Goal: Task Accomplishment & Management: Manage account settings

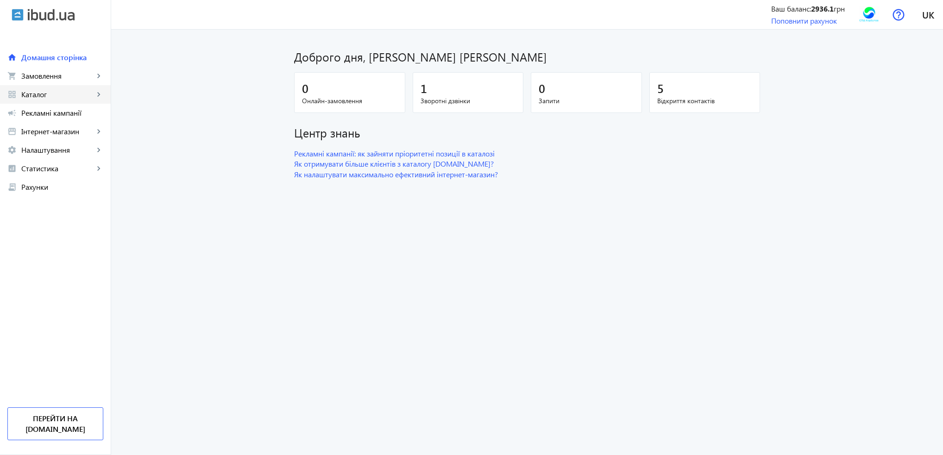
click at [45, 92] on span "Каталог" at bounding box center [57, 94] width 73 height 9
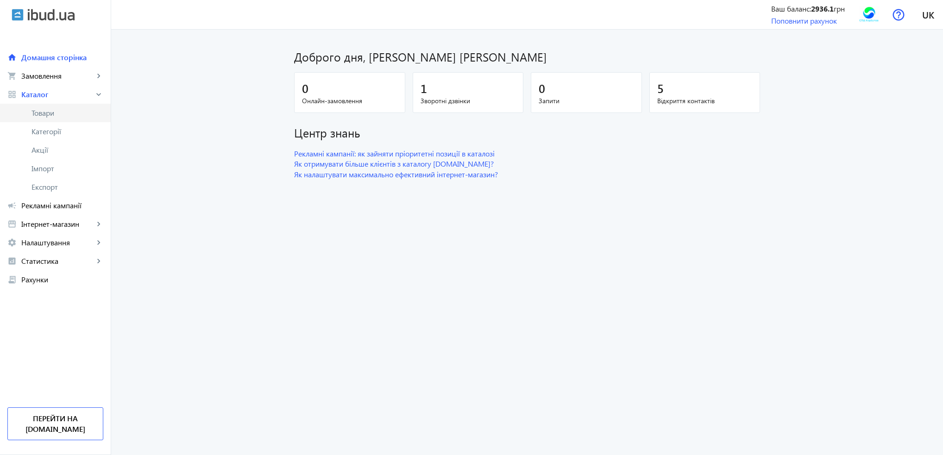
click at [46, 117] on span "Товари" at bounding box center [67, 112] width 72 height 9
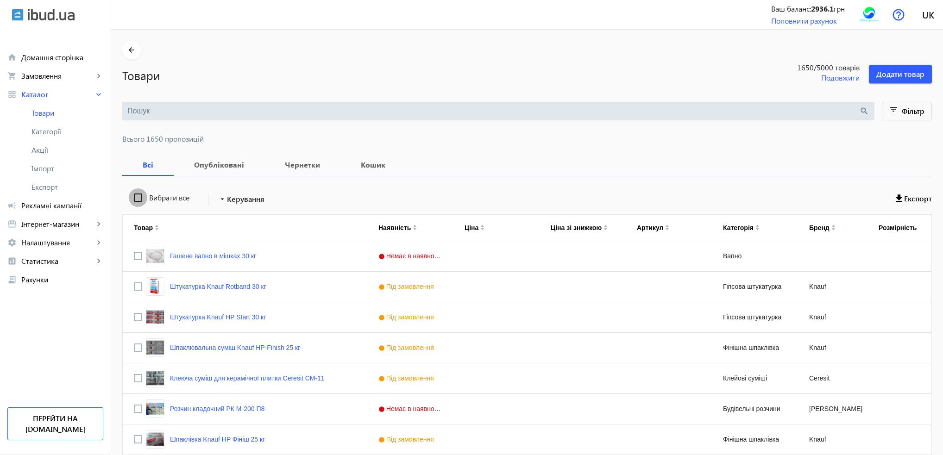
click at [129, 196] on input "Вибрати все" at bounding box center [138, 197] width 19 height 19
checkbox input "true"
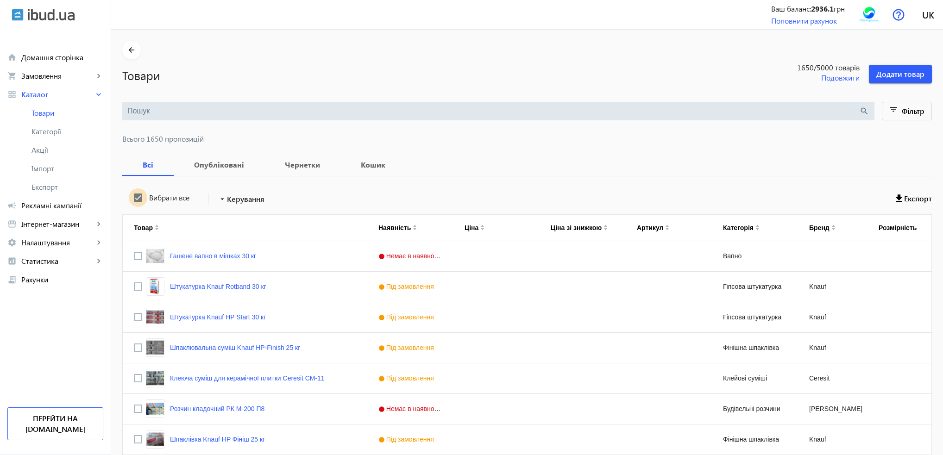
checkbox input "true"
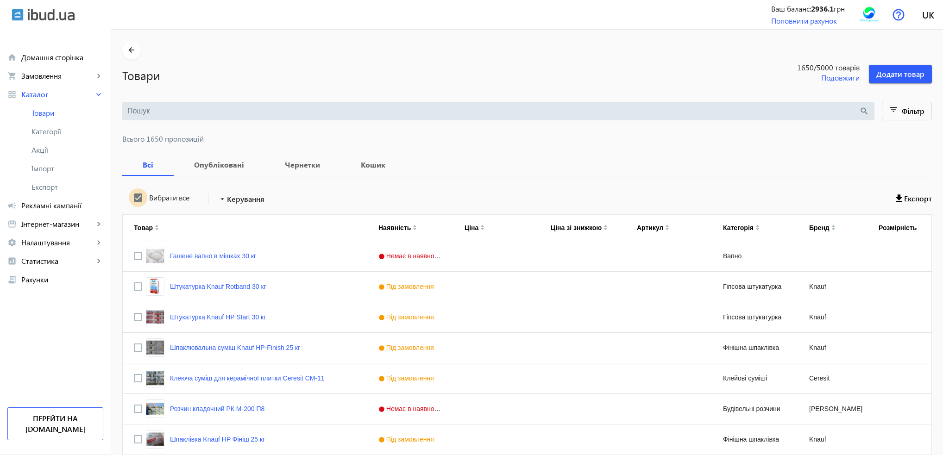
checkbox input "true"
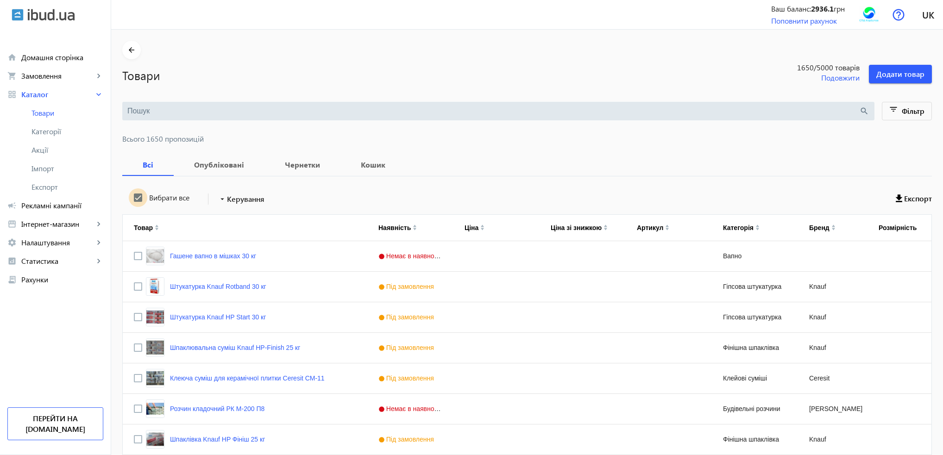
checkbox input "true"
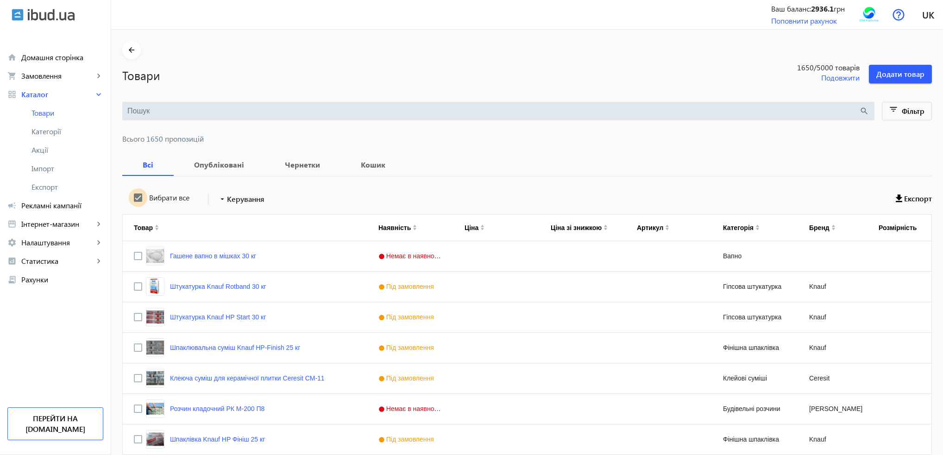
checkbox input "true"
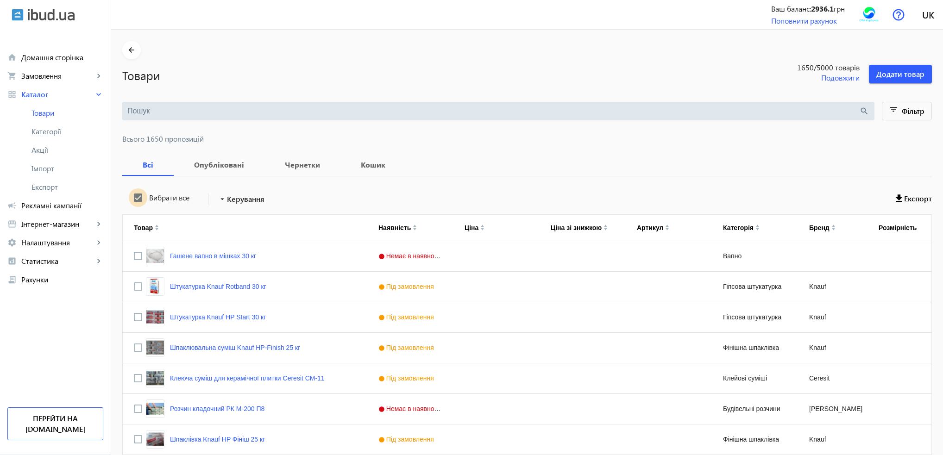
checkbox input "true"
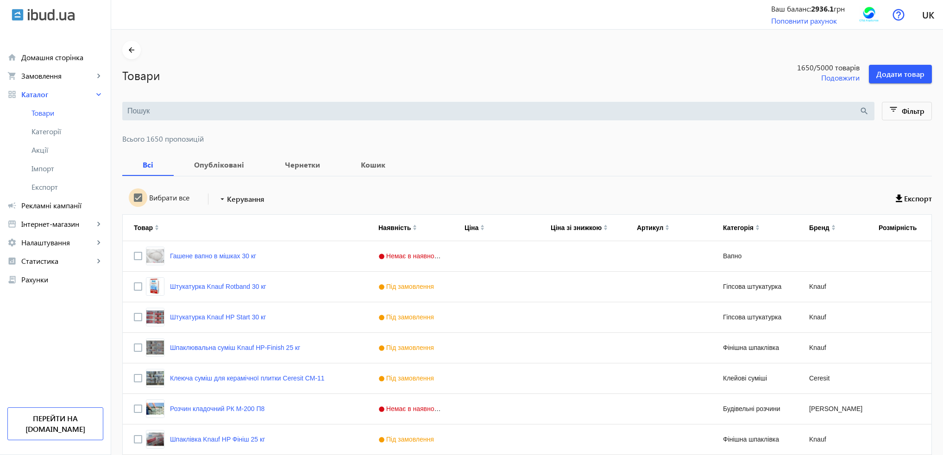
checkbox input "true"
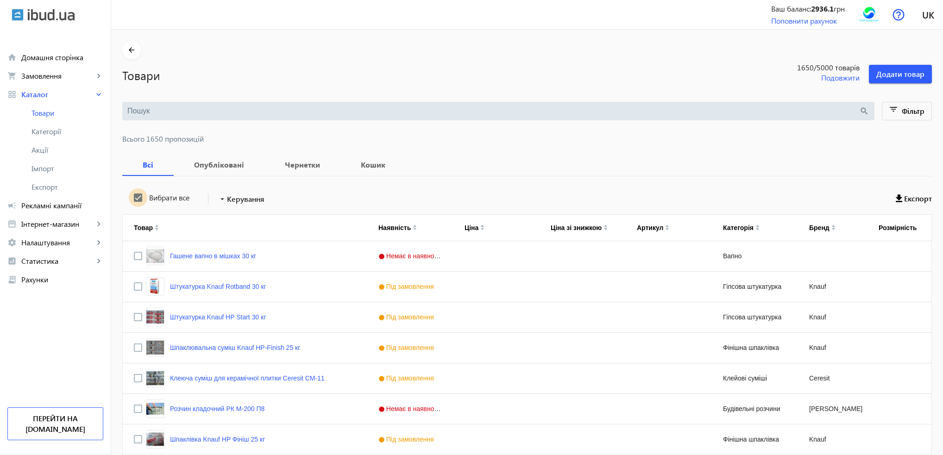
checkbox input "true"
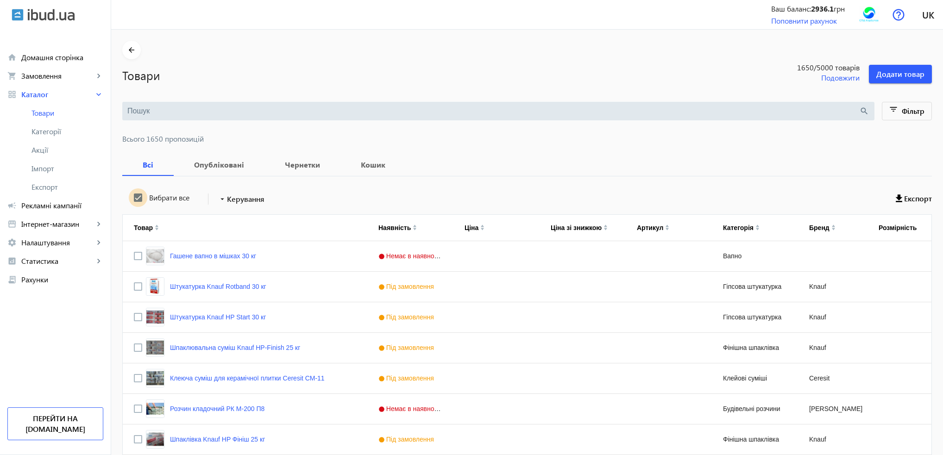
checkbox input "true"
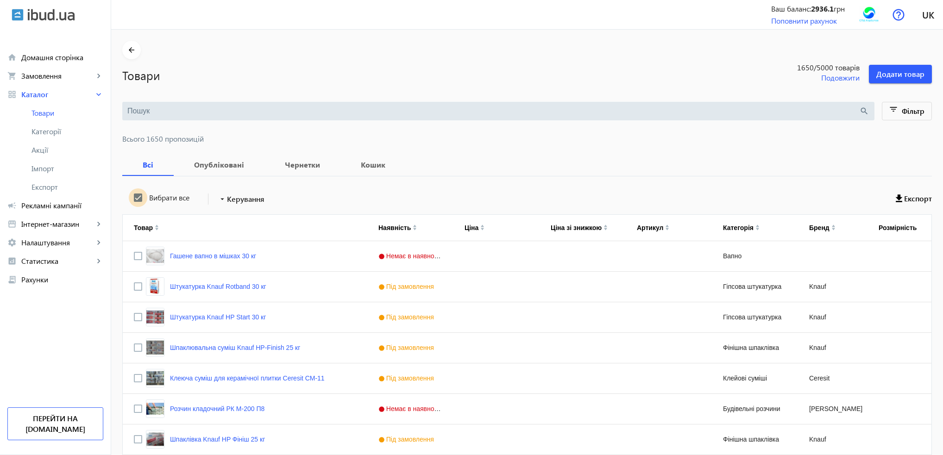
checkbox input "true"
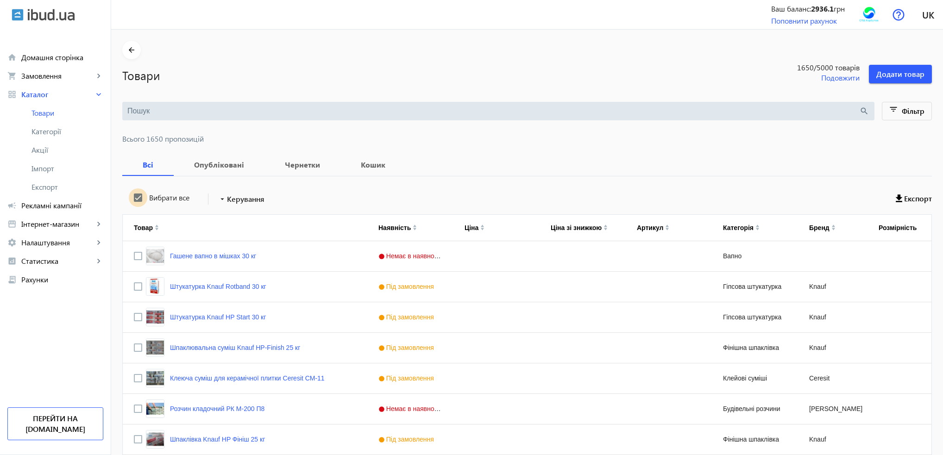
checkbox input "true"
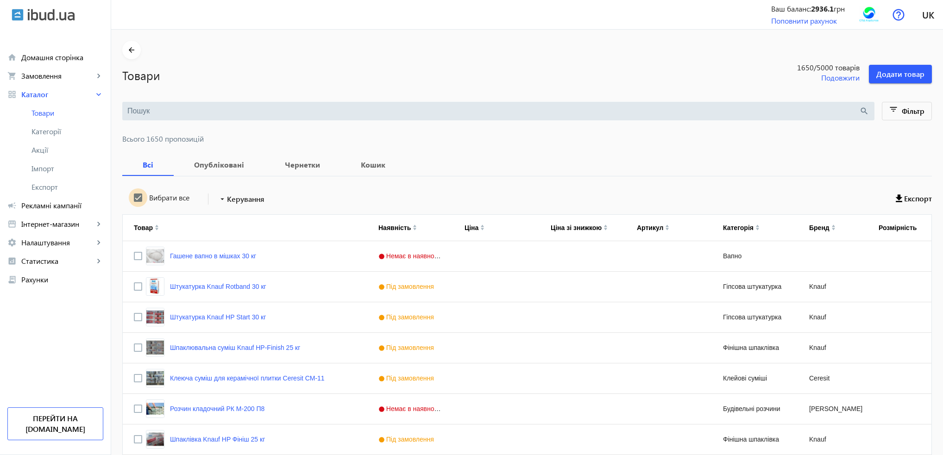
checkbox input "true"
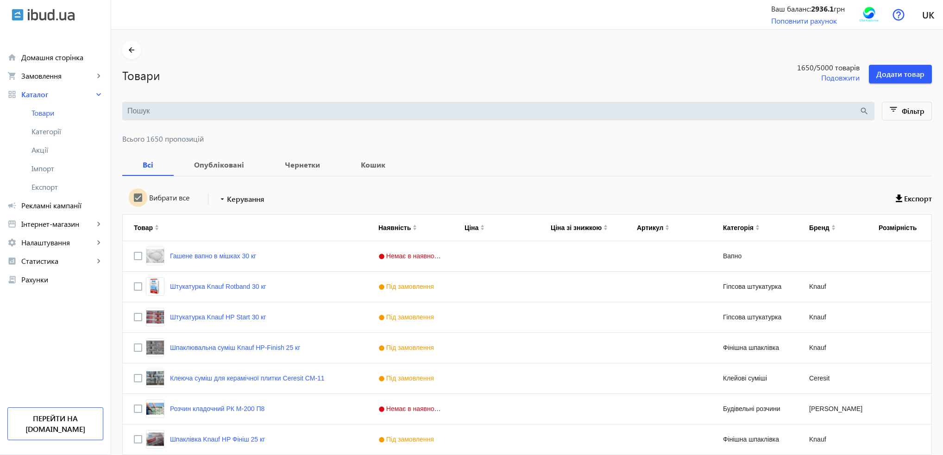
checkbox input "true"
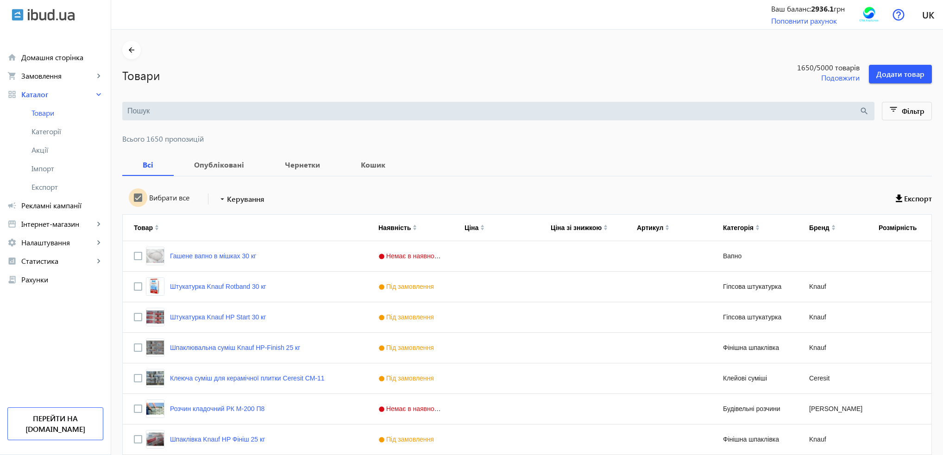
checkbox input "true"
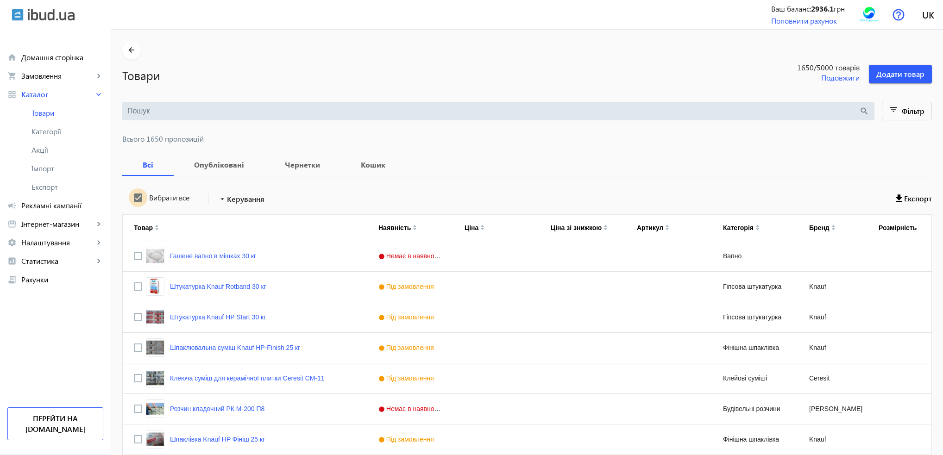
checkbox input "true"
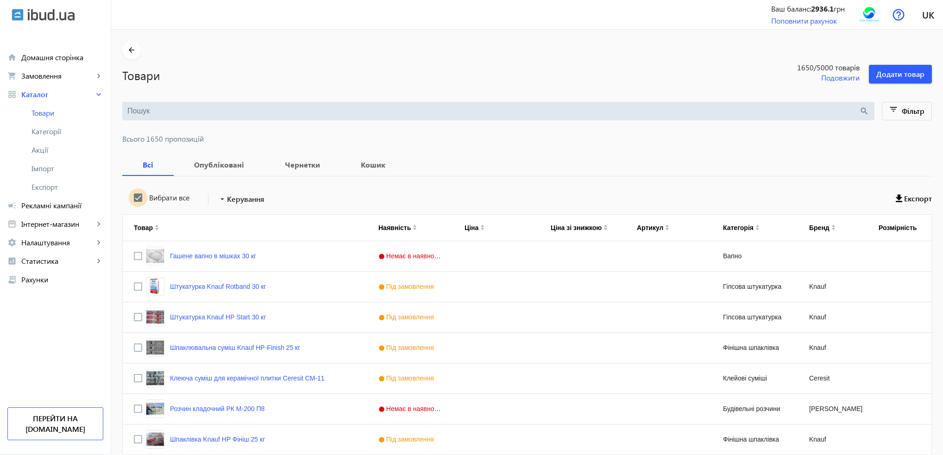
checkbox input "true"
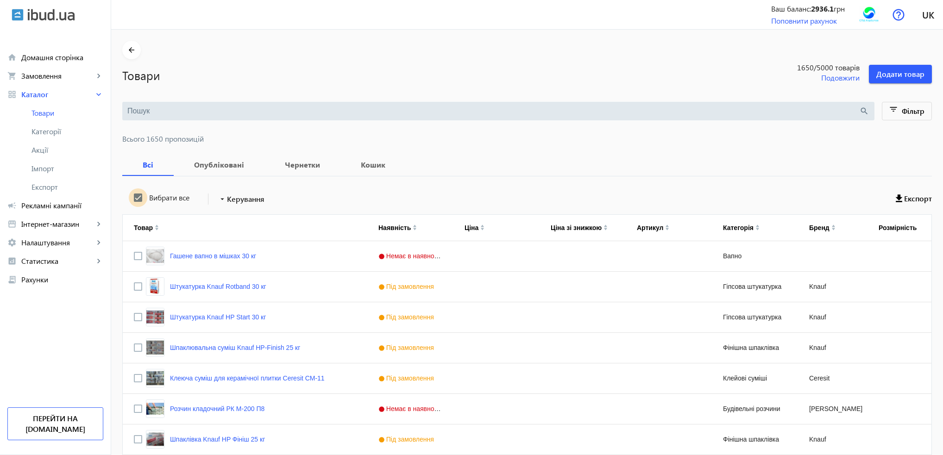
checkbox input "true"
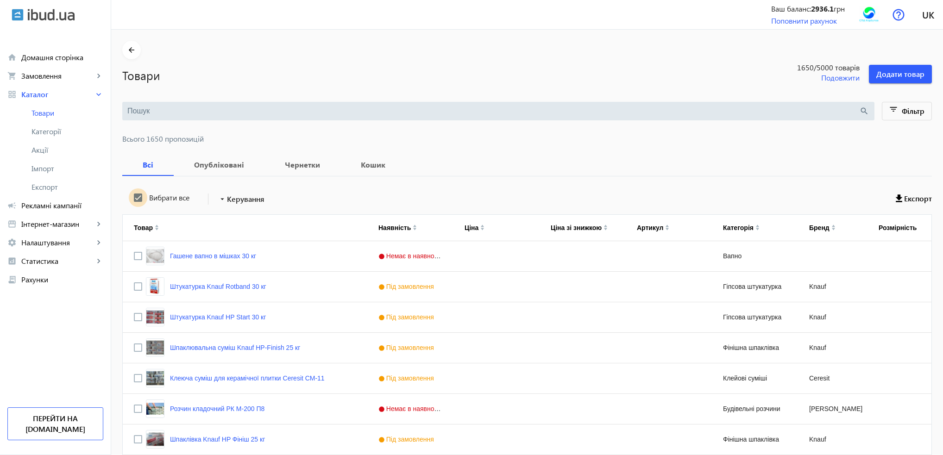
checkbox input "true"
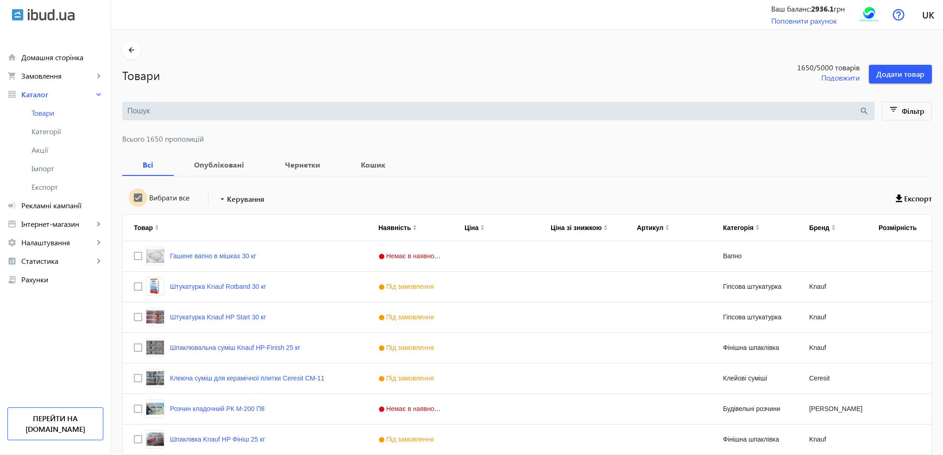
checkbox input "true"
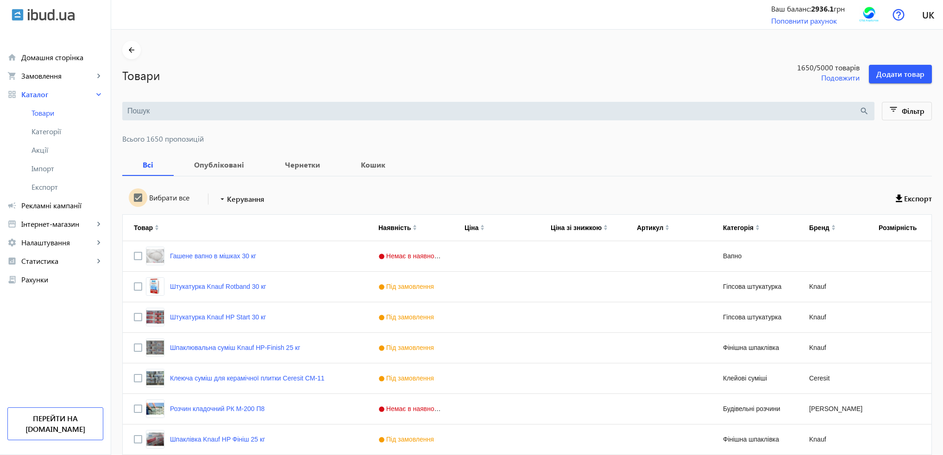
checkbox input "true"
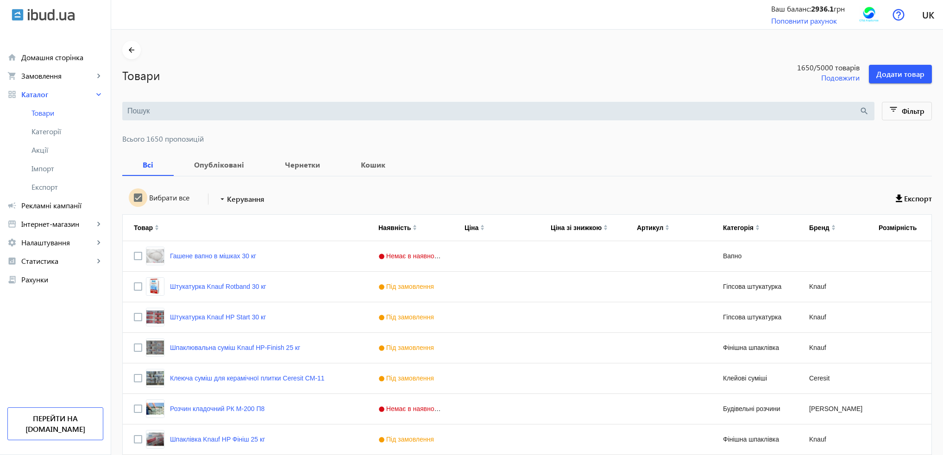
checkbox input "true"
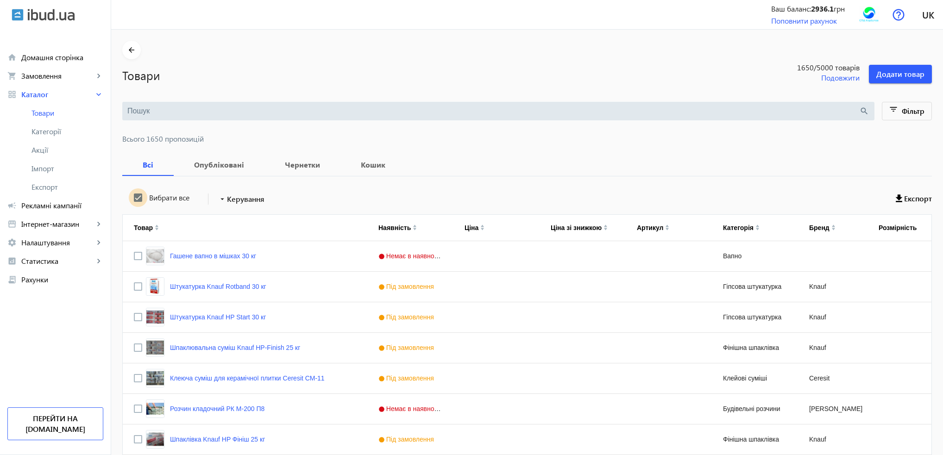
checkbox input "true"
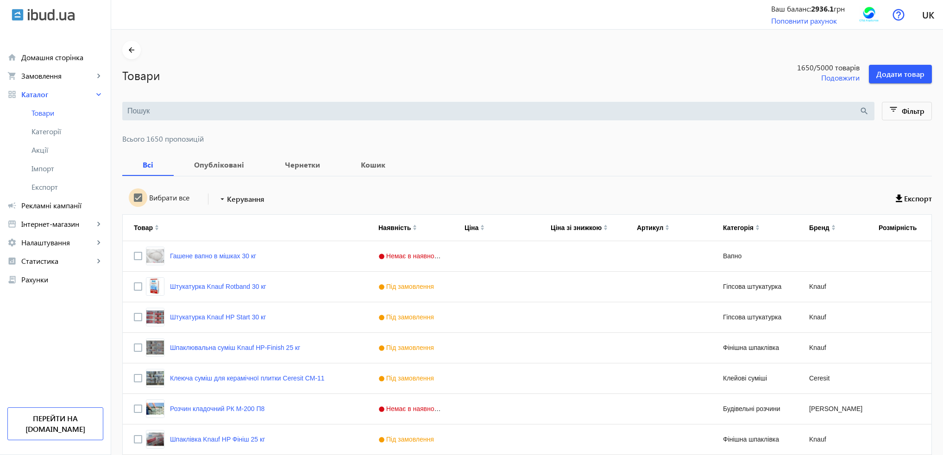
checkbox input "true"
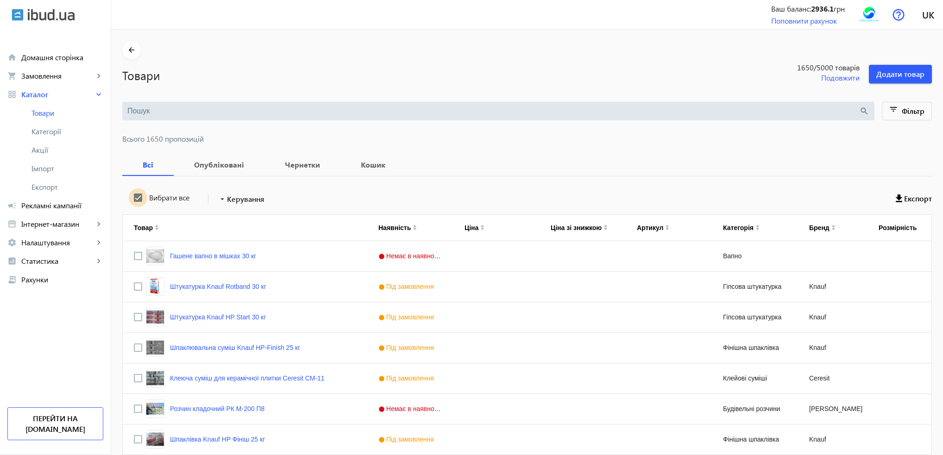
checkbox input "true"
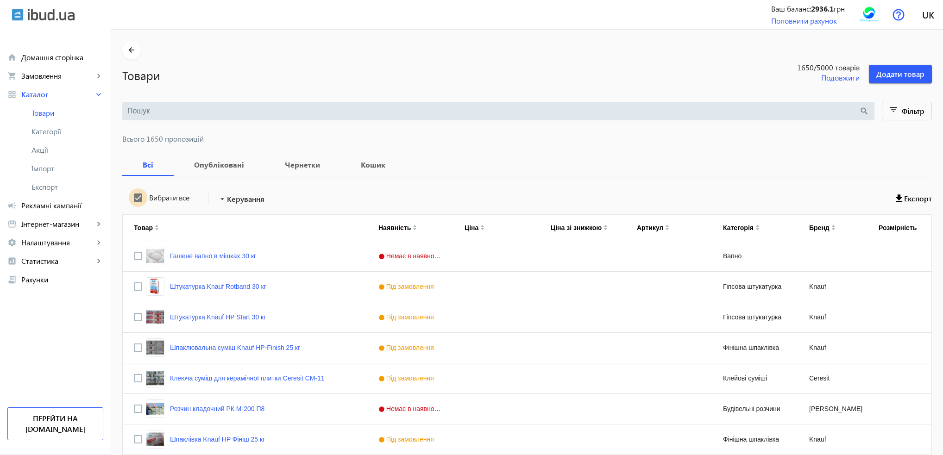
checkbox input "true"
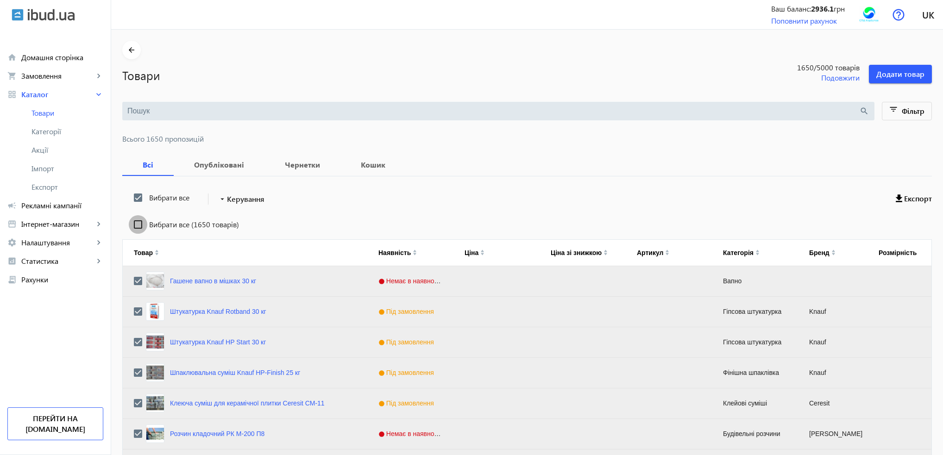
click at [130, 225] on input "Вибрати все (1650 товарів)" at bounding box center [138, 224] width 19 height 19
checkbox input "true"
click at [219, 195] on mat-icon "arrow_drop_down" at bounding box center [222, 198] width 9 height 9
click at [225, 208] on span "Підняти вгору" at bounding box center [273, 204] width 112 height 7
